Goal: Information Seeking & Learning: Learn about a topic

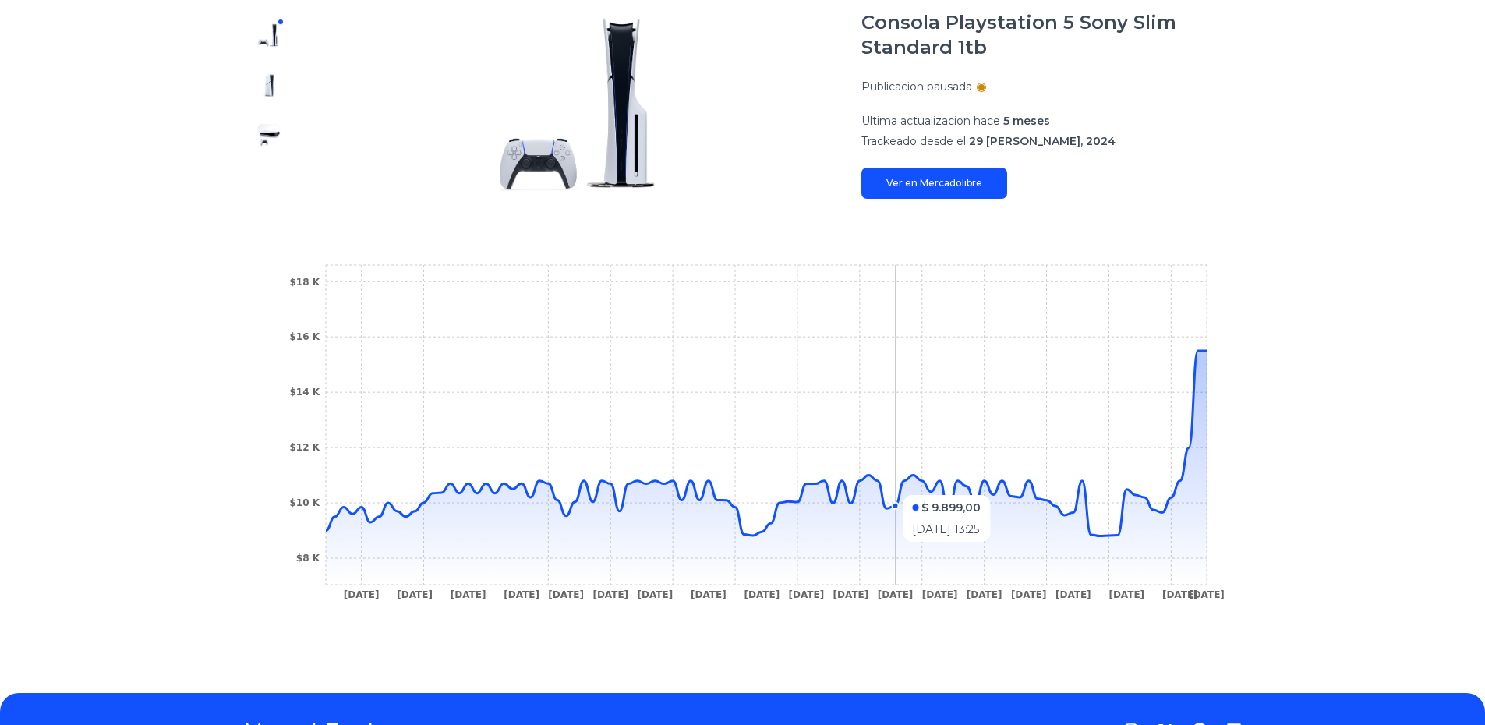
scroll to position [234, 0]
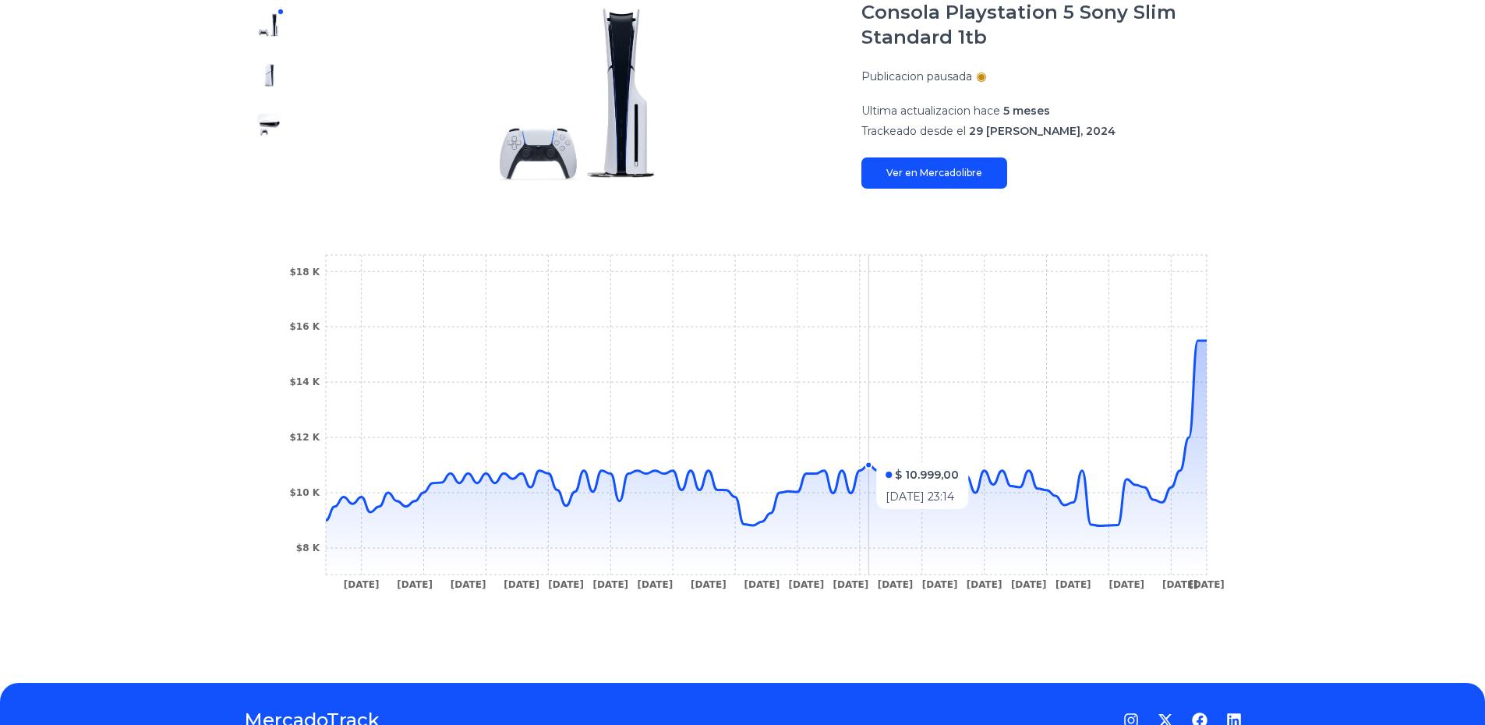
drag, startPoint x: 1092, startPoint y: 467, endPoint x: 871, endPoint y: 454, distance: 221.7
click at [871, 454] on icon "[DATE] [DATE] [DATE] [DATE] [DATE] [DATE] [DATE] [DATE] [DATE] [DATE] [DATE] [D…" at bounding box center [742, 426] width 935 height 351
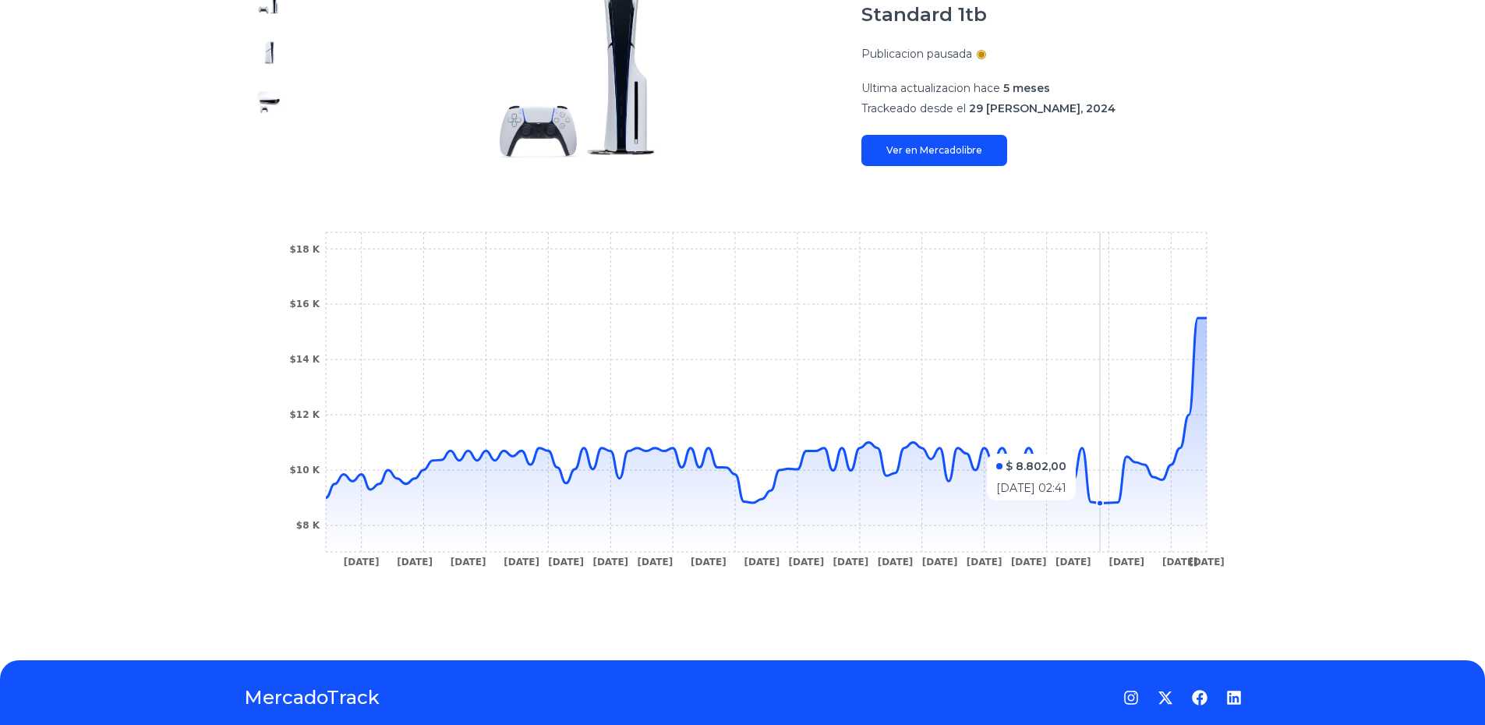
scroll to position [310, 0]
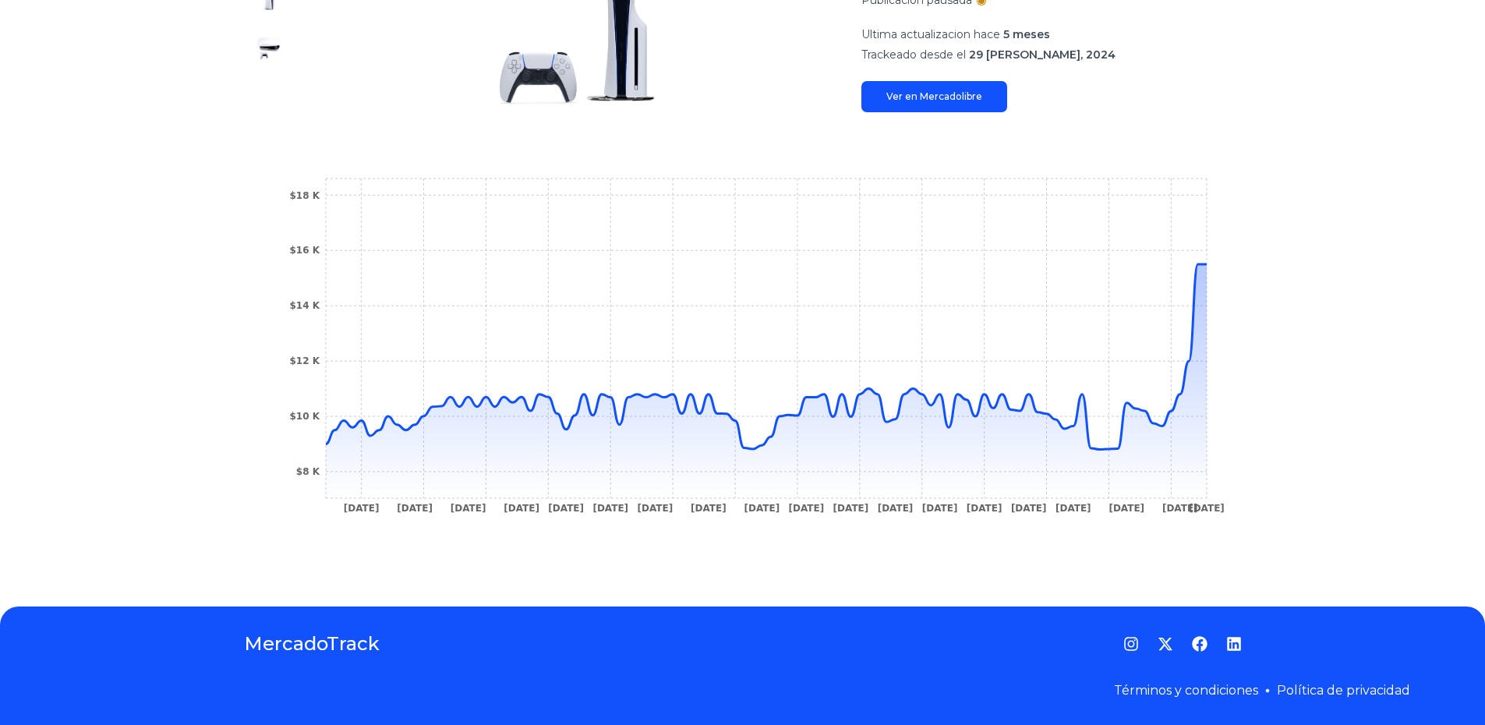
click at [1392, 511] on div "Trackings Consola Playstation 5 Sony Slim Standard 1tb Publicacion pausada Ulti…" at bounding box center [742, 204] width 1485 height 755
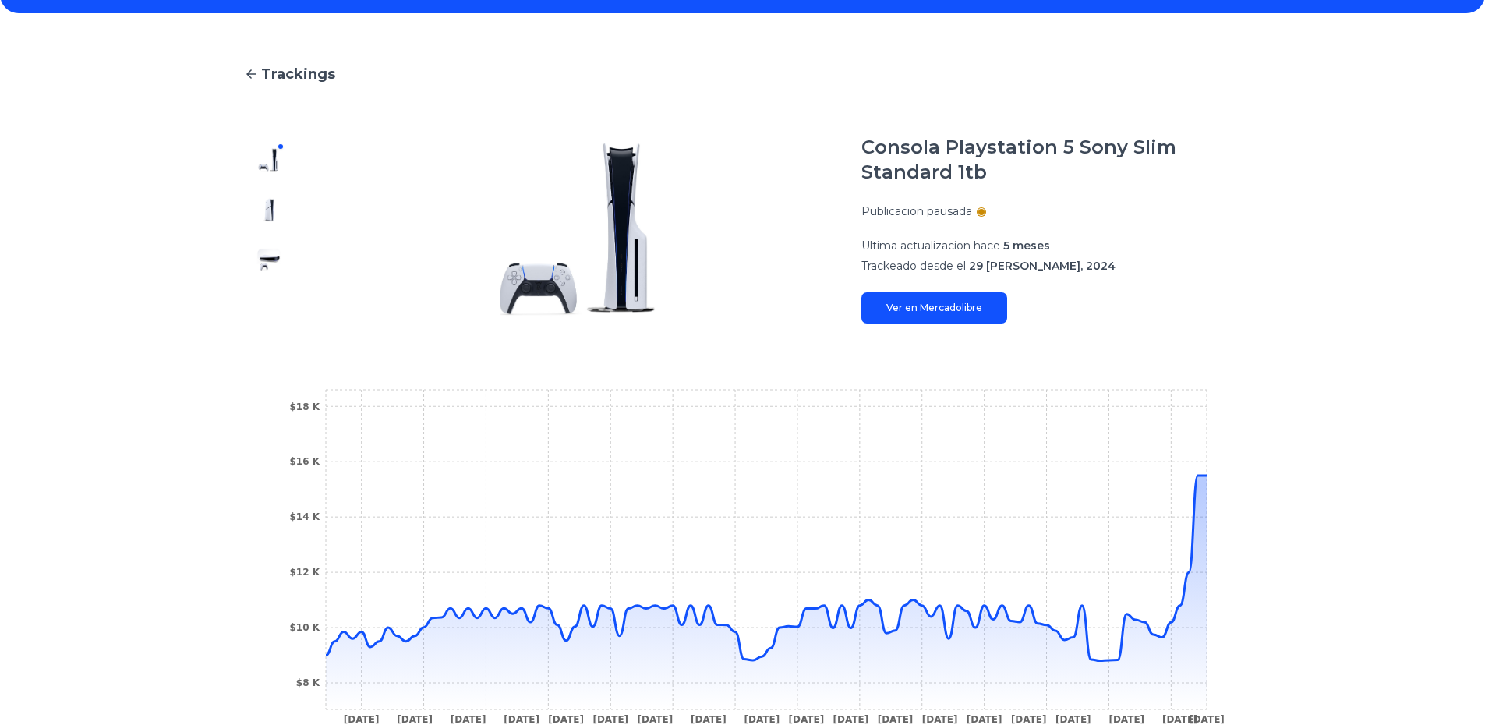
scroll to position [154, 0]
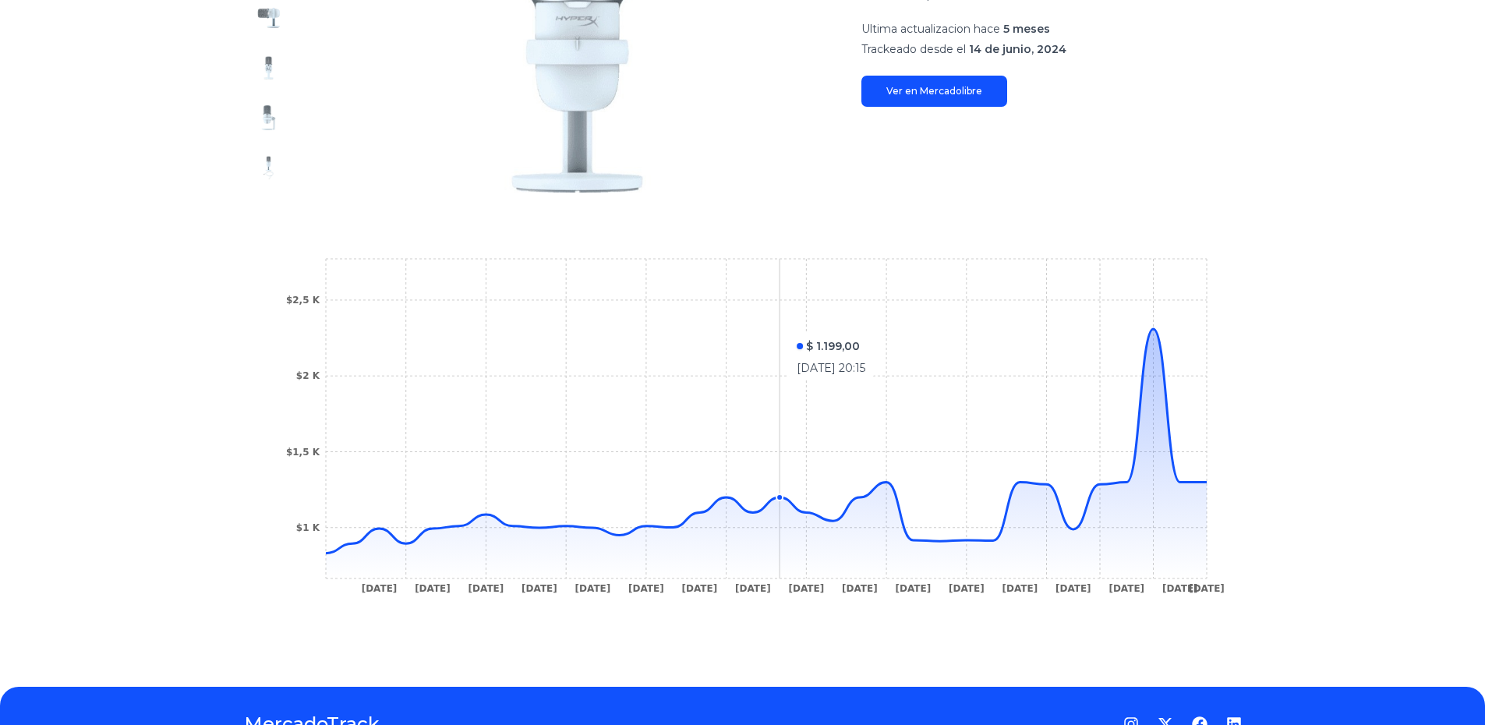
scroll to position [390, 0]
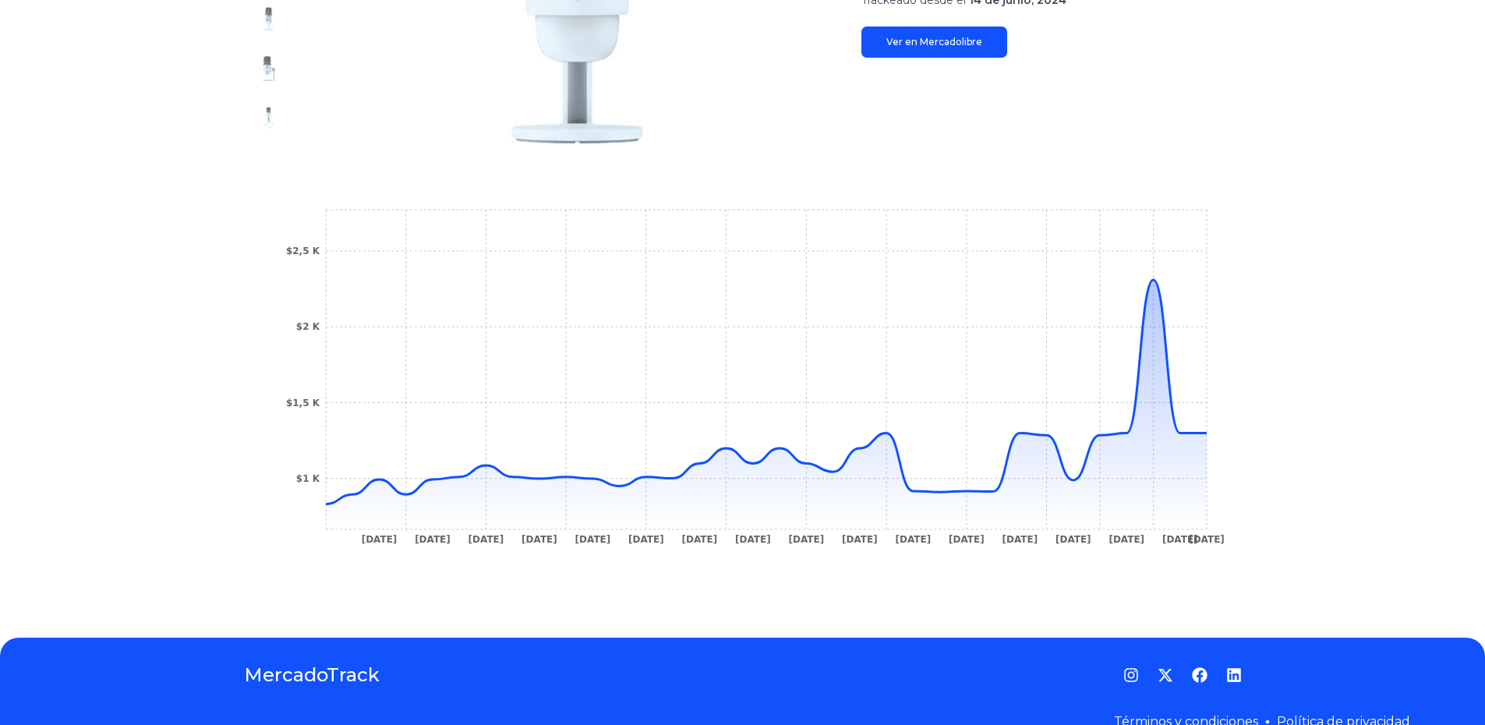
drag, startPoint x: 1170, startPoint y: 235, endPoint x: 1303, endPoint y: 261, distance: 135.9
click at [1303, 261] on div "Trackings Micrófono Gaming Hyperx Solocast White Usb Para Pc/ps4 Color [PERSON_…" at bounding box center [742, 179] width 1485 height 865
click at [1222, 335] on section "[DATE] [DATE] [DATE] [DATE] [DATE] [DATE] [DATE] [DATE] [DATE] [DATE] [DATE] [D…" at bounding box center [743, 381] width 998 height 413
click at [1290, 372] on div "Trackings Micrófono Gaming Hyperx Solocast White Usb Para Pc/ps4 Color [PERSON_…" at bounding box center [742, 179] width 1485 height 865
drag, startPoint x: 1288, startPoint y: 372, endPoint x: 1165, endPoint y: 376, distance: 122.4
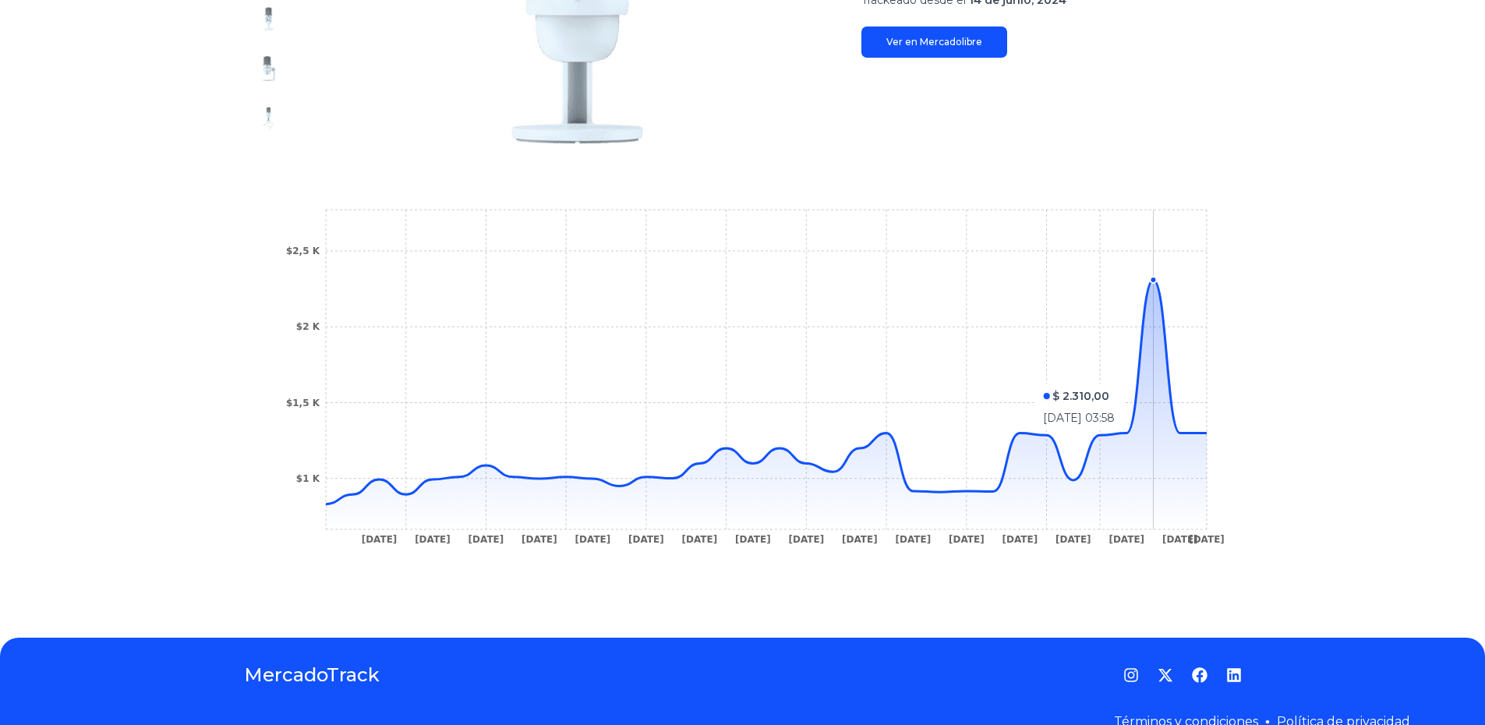
click at [1165, 376] on div "Trackings Micrófono Gaming Hyperx Solocast White Usb Para Pc/ps4 Color [PERSON_…" at bounding box center [742, 179] width 1485 height 865
click at [1111, 371] on icon "[DATE] [DATE] [DATE] [DATE] [DATE] [DATE] [DATE] [DATE] [DATE] [DATE] [DATE] [D…" at bounding box center [742, 381] width 935 height 351
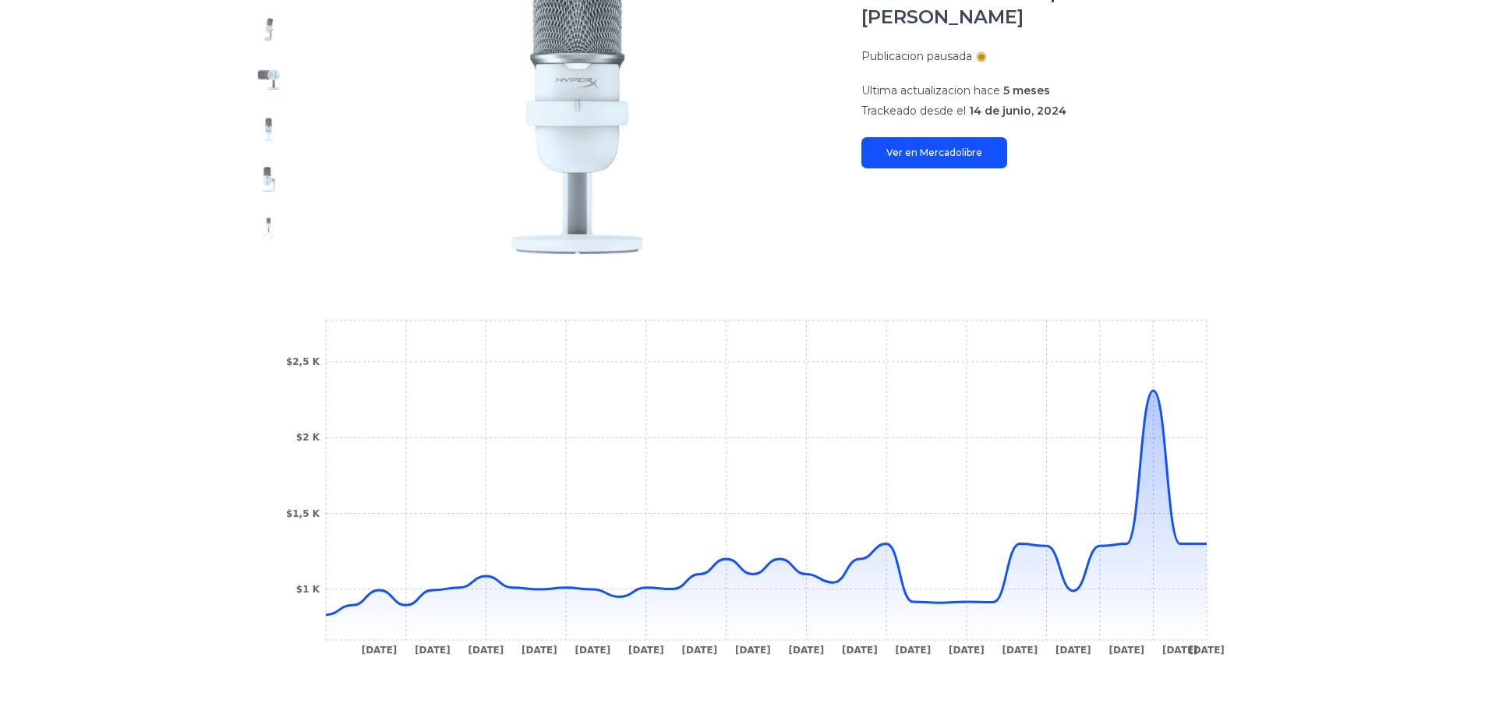
scroll to position [78, 0]
